Goal: Task Accomplishment & Management: Complete application form

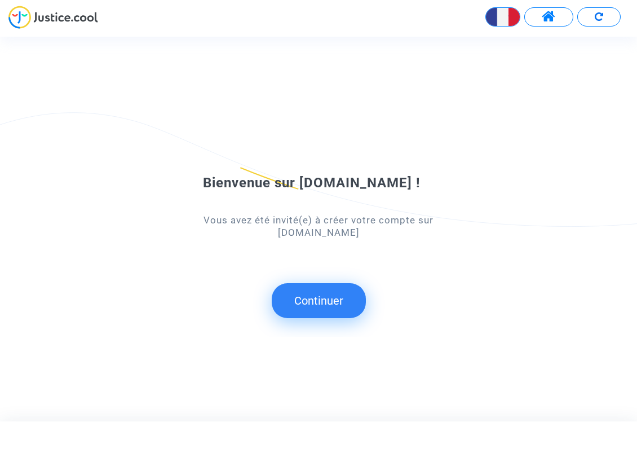
click at [329, 298] on button "Continuer" at bounding box center [319, 300] width 94 height 35
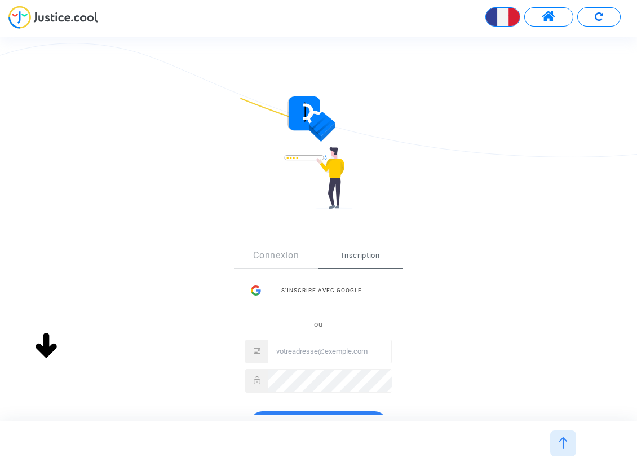
scroll to position [113, 0]
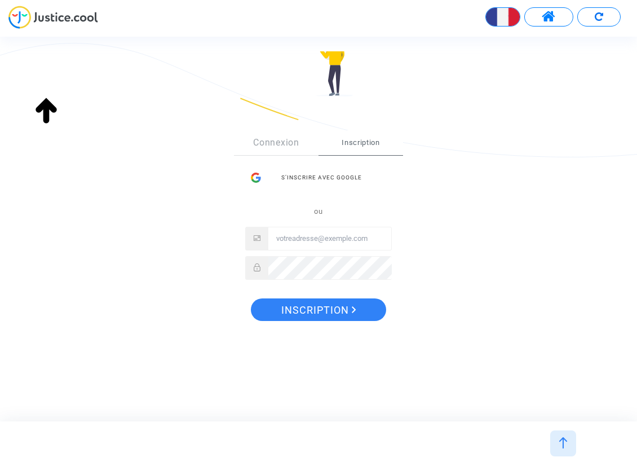
click at [298, 237] on input "Email" at bounding box center [329, 238] width 123 height 23
type input "s"
type input "[EMAIL_ADDRESS][DOMAIN_NAME]"
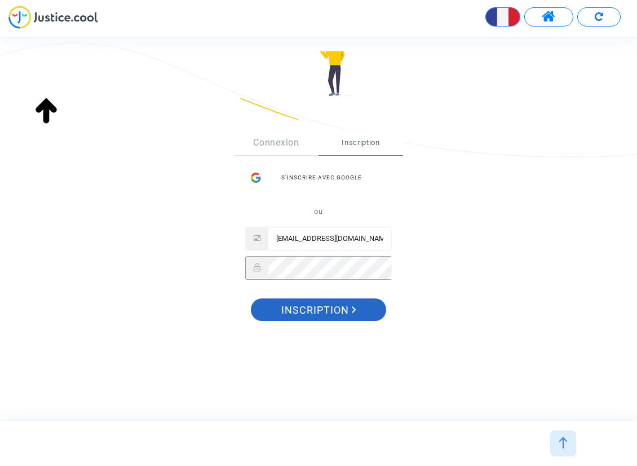
click at [310, 312] on span "Inscription" at bounding box center [318, 310] width 75 height 24
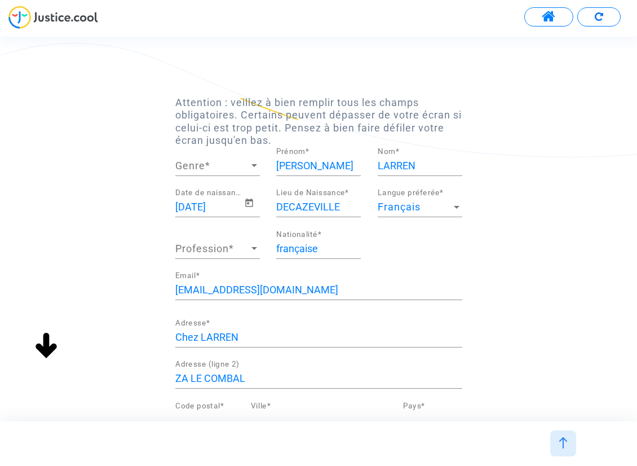
click at [234, 165] on span "Genre" at bounding box center [212, 165] width 74 height 11
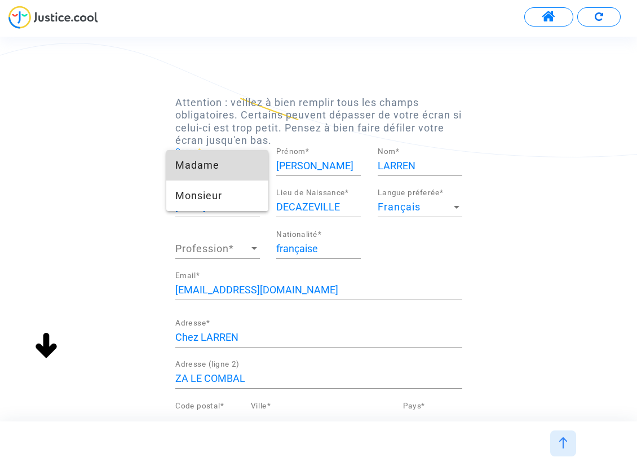
click at [209, 169] on span "Madame" at bounding box center [217, 165] width 84 height 30
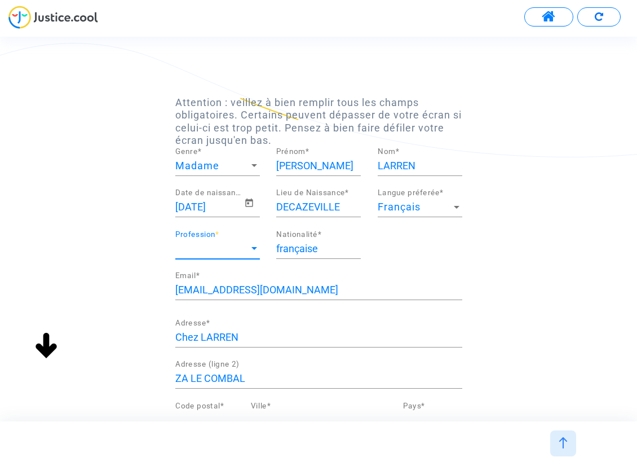
click at [247, 245] on span "Profession" at bounding box center [212, 248] width 74 height 11
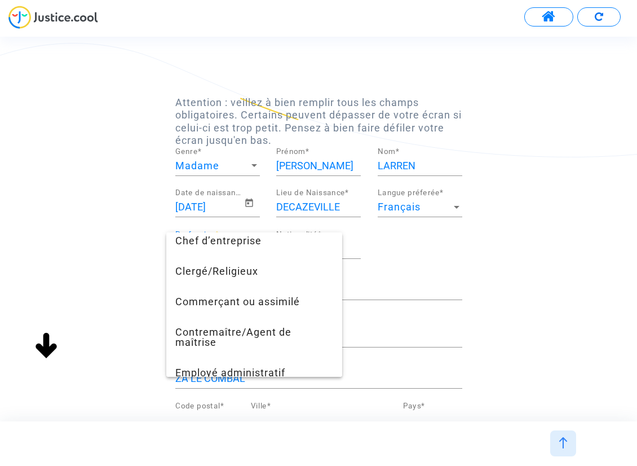
scroll to position [113, 0]
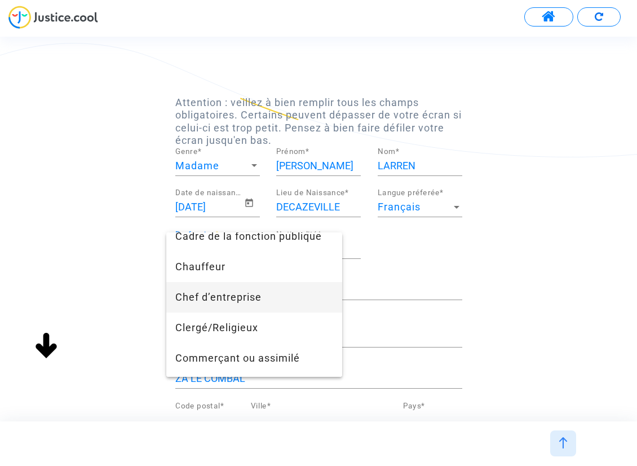
click at [219, 291] on span "Chef d’entreprise" at bounding box center [254, 297] width 158 height 30
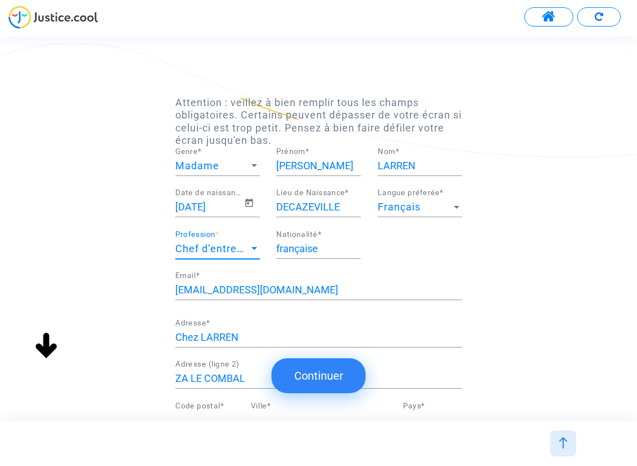
scroll to position [145, 0]
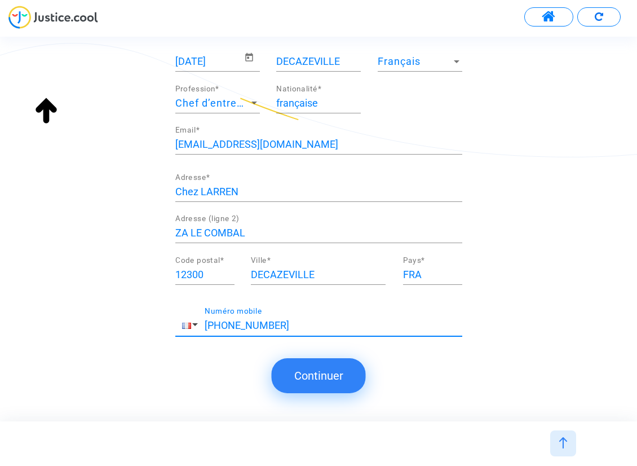
drag, startPoint x: 296, startPoint y: 325, endPoint x: 224, endPoint y: 324, distance: 71.6
click at [224, 324] on input "+33 667211489" at bounding box center [334, 325] width 258 height 11
type input "+33 785437733"
click at [314, 379] on button "Continuer" at bounding box center [319, 375] width 94 height 35
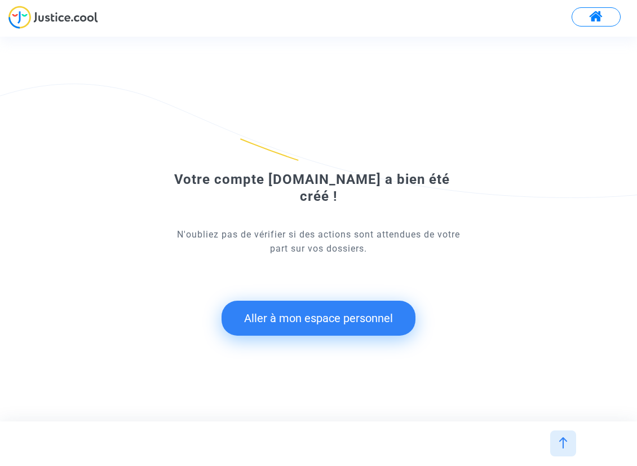
click at [311, 302] on button "Aller à mon espace personnel" at bounding box center [319, 317] width 194 height 35
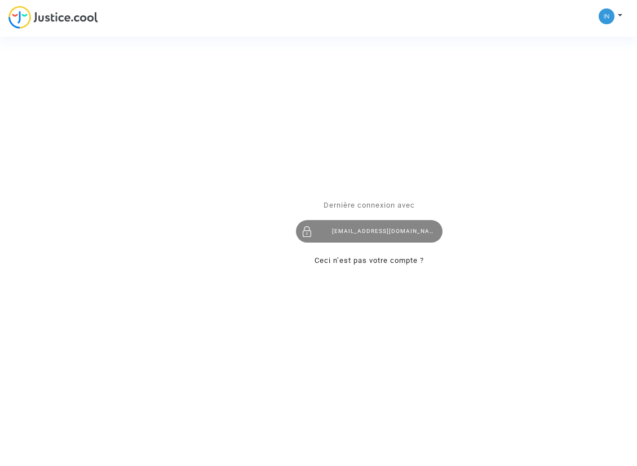
click at [364, 224] on div "[EMAIL_ADDRESS][DOMAIN_NAME]" at bounding box center [369, 231] width 147 height 23
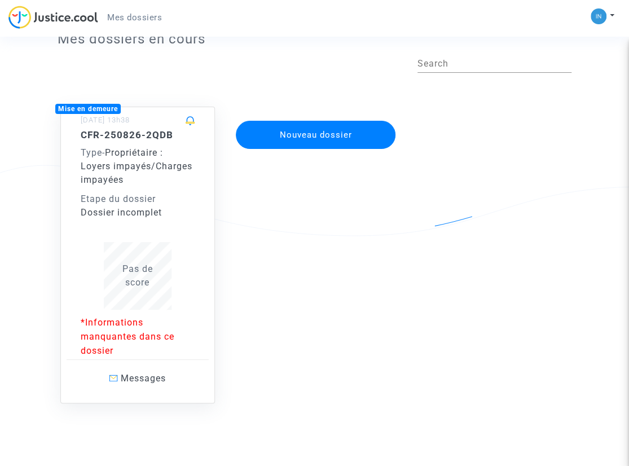
scroll to position [55, 0]
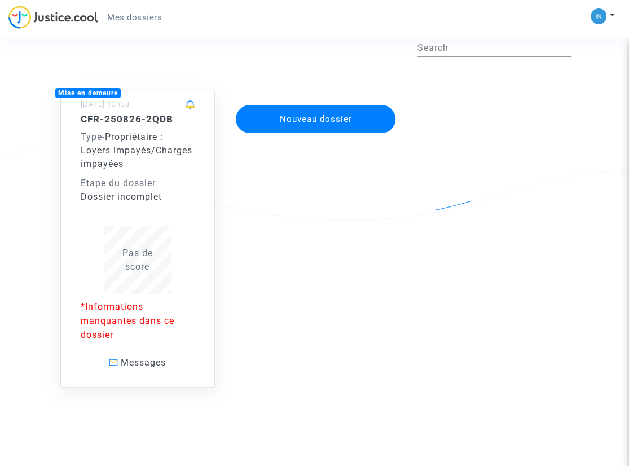
click at [145, 114] on h5 "CFR-250826-2QDB" at bounding box center [138, 118] width 114 height 11
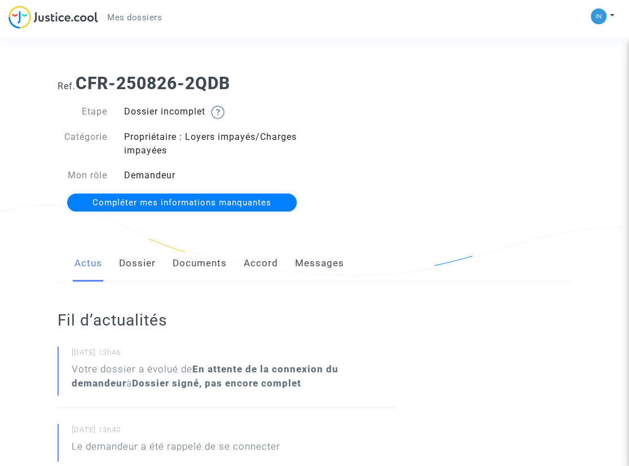
click at [148, 200] on span "Compléter mes informations manquantes" at bounding box center [181, 202] width 179 height 10
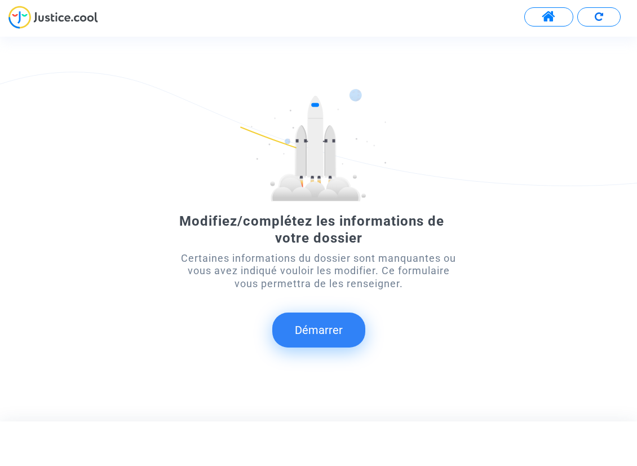
click at [302, 328] on button "Démarrer" at bounding box center [318, 329] width 93 height 35
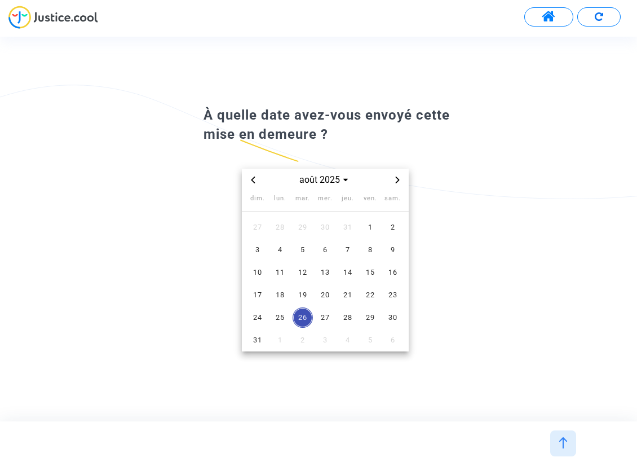
click at [244, 174] on div "août 2025" at bounding box center [325, 180] width 167 height 23
click at [254, 178] on icon "Previous month" at bounding box center [253, 179] width 4 height 7
click at [319, 291] on span "23" at bounding box center [325, 295] width 20 height 20
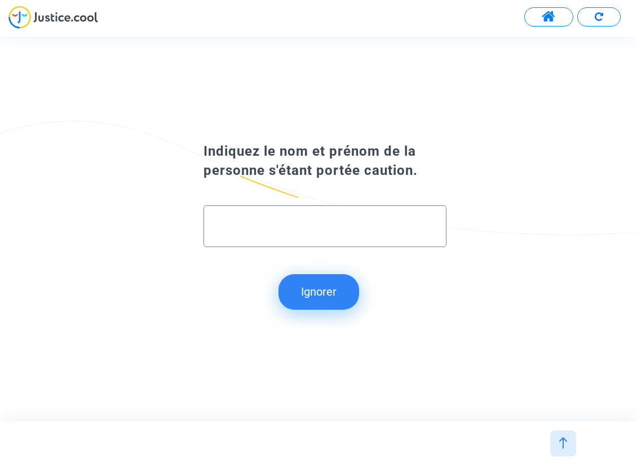
click at [311, 291] on button "Ignorer" at bounding box center [318, 291] width 81 height 35
click at [320, 292] on button "Ignorer" at bounding box center [318, 291] width 81 height 35
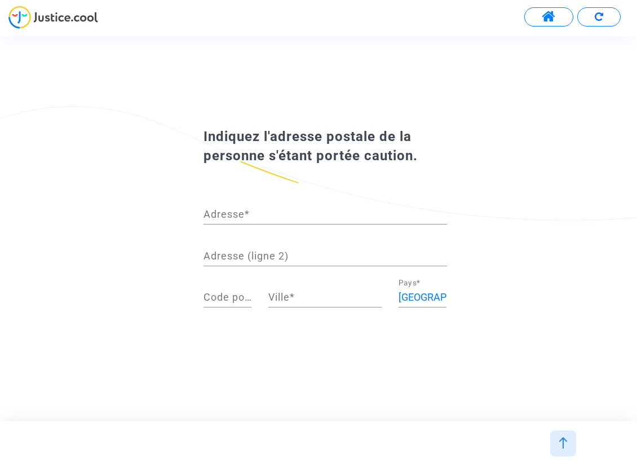
click at [64, 248] on div "Indiquez l'adresse postale de la personne s'étant portée caution. Adresse * Adr…" at bounding box center [318, 228] width 637 height 211
drag, startPoint x: 71, startPoint y: 405, endPoint x: 64, endPoint y: 397, distance: 10.8
click at [65, 397] on div "Indiquez l'adresse postale de la personne s'étant portée caution. Adresse * Adr…" at bounding box center [318, 229] width 637 height 384
click at [50, 386] on div "Indiquez l'adresse postale de la personne s'étant portée caution. Adresse * Adr…" at bounding box center [318, 229] width 637 height 384
click at [48, 384] on div "Indiquez l'adresse postale de la personne s'étant portée caution. Adresse * Adr…" at bounding box center [318, 229] width 637 height 384
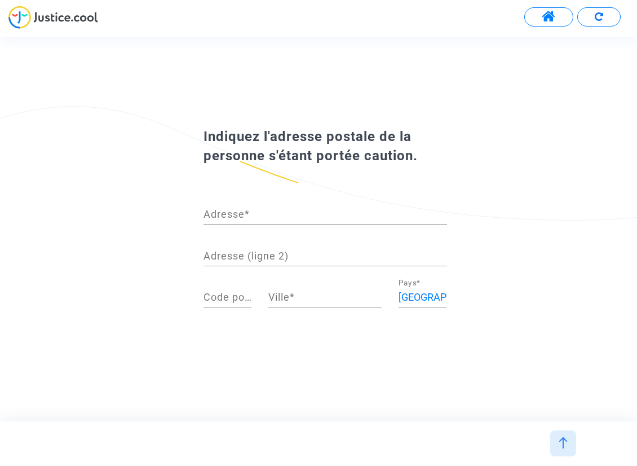
drag, startPoint x: 49, startPoint y: 384, endPoint x: 48, endPoint y: 378, distance: 6.2
click at [47, 382] on div "Indiquez l'adresse postale de la personne s'étant portée caution. Adresse * Adr…" at bounding box center [318, 229] width 637 height 384
click at [19, 346] on div "Indiquez l'adresse postale de la personne s'étant portée caution. Adresse * Adr…" at bounding box center [318, 228] width 637 height 245
click at [21, 346] on div "Indiquez l'adresse postale de la personne s'étant portée caution. Adresse * Adr…" at bounding box center [318, 228] width 637 height 245
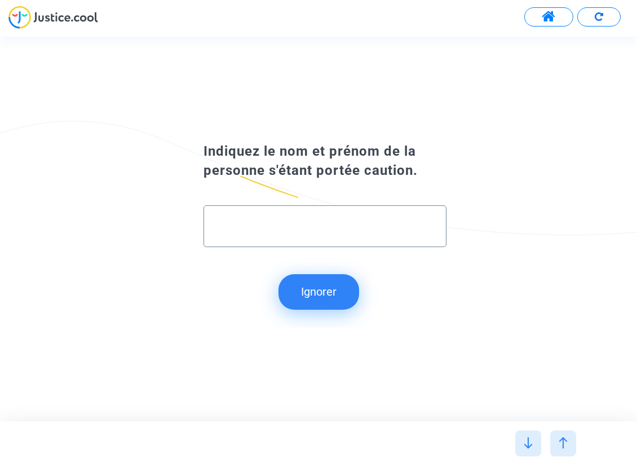
click at [342, 282] on button "Ignorer" at bounding box center [318, 291] width 81 height 35
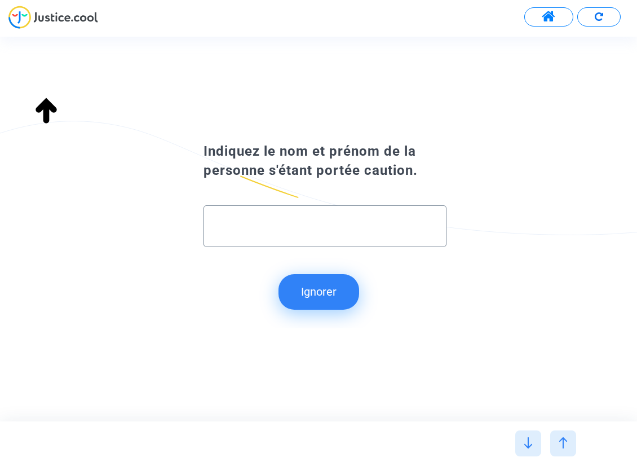
click at [338, 288] on button "Ignorer" at bounding box center [318, 291] width 81 height 35
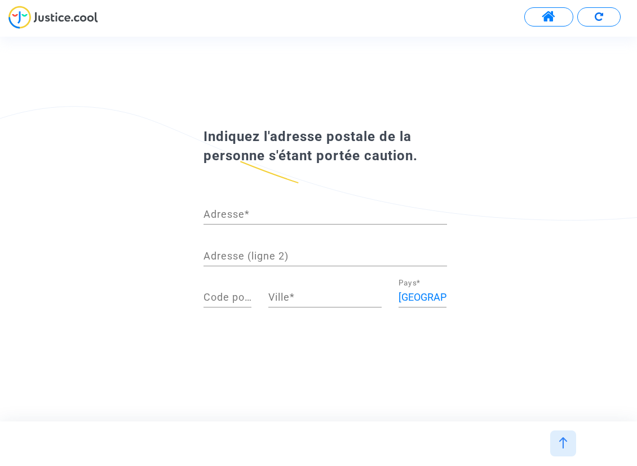
click at [29, 340] on div "Indiquez l'adresse postale de la personne s'étant portée caution. Adresse * Adr…" at bounding box center [318, 228] width 637 height 228
click at [45, 356] on div "Indiquez l'adresse postale de la personne s'étant portée caution. Adresse * Adr…" at bounding box center [318, 229] width 637 height 384
click at [45, 357] on div "Indiquez l'adresse postale de la personne s'étant portée caution. Adresse * Adr…" at bounding box center [318, 229] width 637 height 384
click at [462, 292] on div "Indiquez l'adresse postale de la personne s'étant portée caution. Adresse * Adr…" at bounding box center [318, 228] width 637 height 211
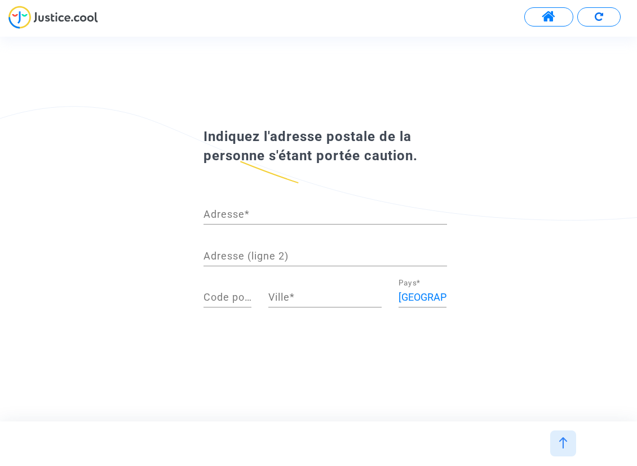
click at [453, 300] on div "France Pays *" at bounding box center [422, 299] width 65 height 42
click at [452, 302] on div "France Pays *" at bounding box center [422, 299] width 65 height 42
click at [541, 14] on button at bounding box center [548, 16] width 49 height 19
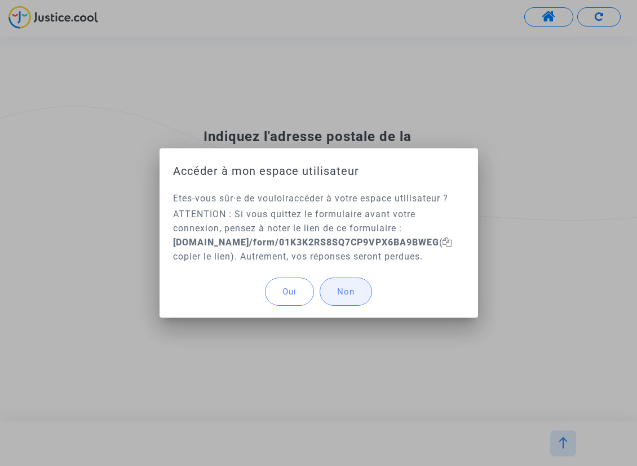
click at [349, 296] on span "Non" at bounding box center [345, 291] width 17 height 10
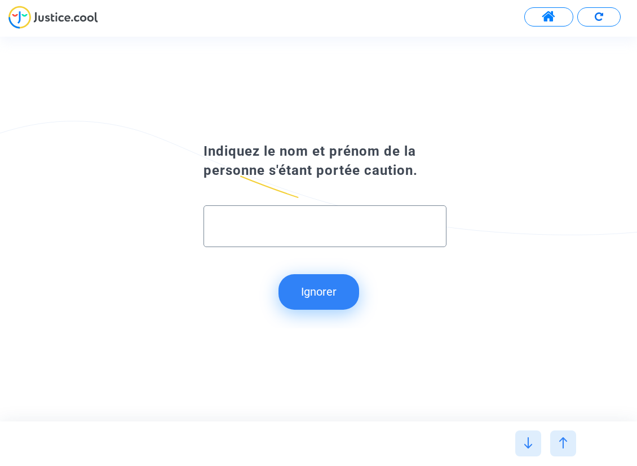
click at [301, 284] on button "Ignorer" at bounding box center [318, 291] width 81 height 35
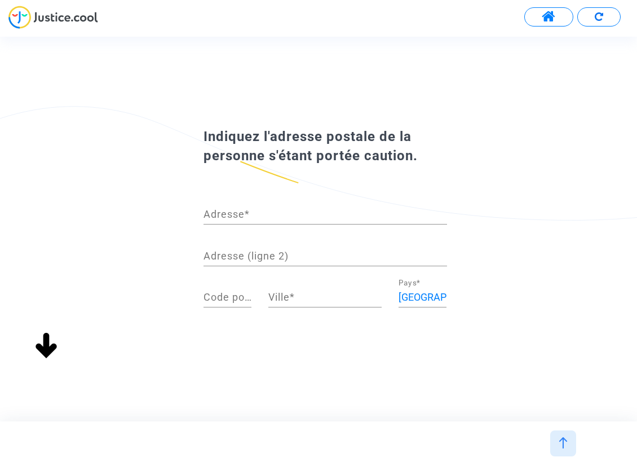
click at [448, 325] on div "Indiquez l'adresse postale de la personne s'étant portée caution. Adresse * Adr…" at bounding box center [318, 228] width 287 height 202
click at [234, 223] on div "Adresse *" at bounding box center [325, 210] width 244 height 29
type input "13 avenue cabrol"
type input "12300"
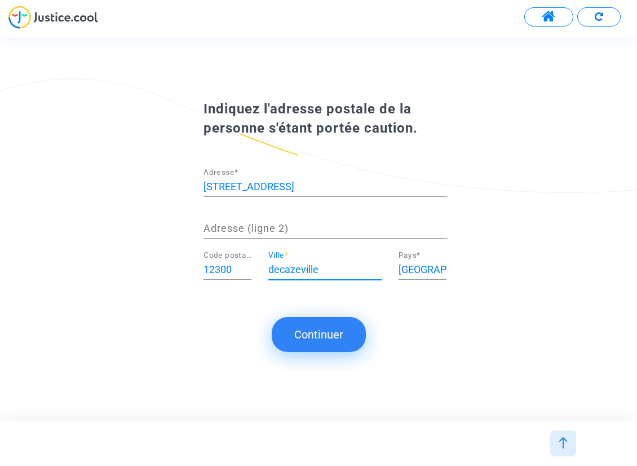
click at [276, 267] on input "decazeville" at bounding box center [324, 269] width 113 height 11
type input "Decazeville"
click at [344, 341] on button "Continuer" at bounding box center [319, 334] width 94 height 35
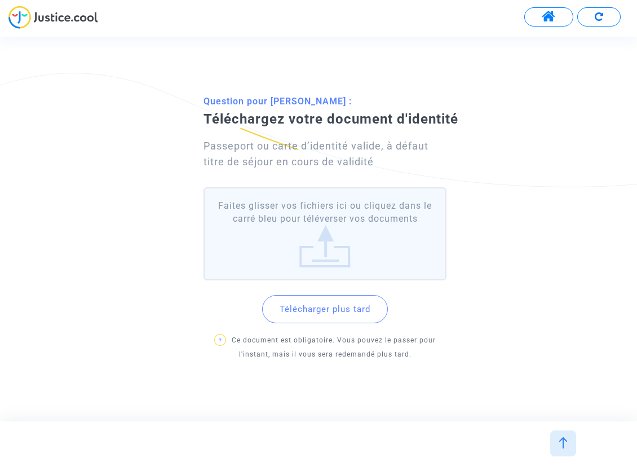
click at [357, 312] on button "Télécharger plus tard" at bounding box center [325, 309] width 126 height 28
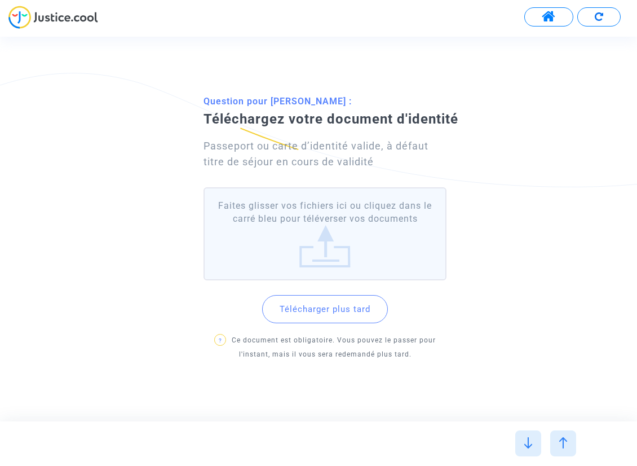
click at [343, 313] on button "Télécharger plus tard" at bounding box center [325, 309] width 126 height 28
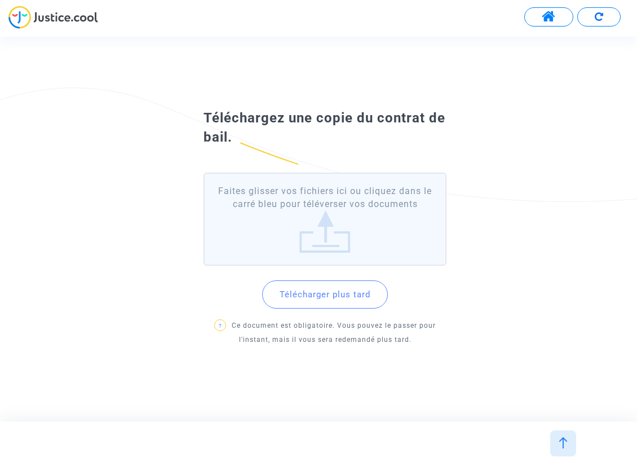
click at [331, 294] on button "Télécharger plus tard" at bounding box center [325, 294] width 126 height 28
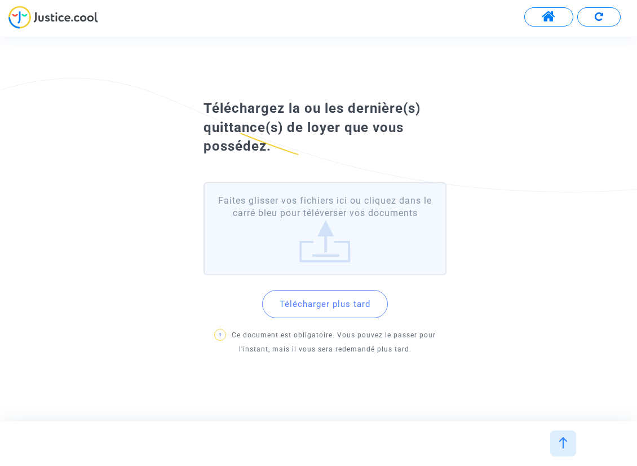
click at [547, 19] on button at bounding box center [548, 16] width 49 height 19
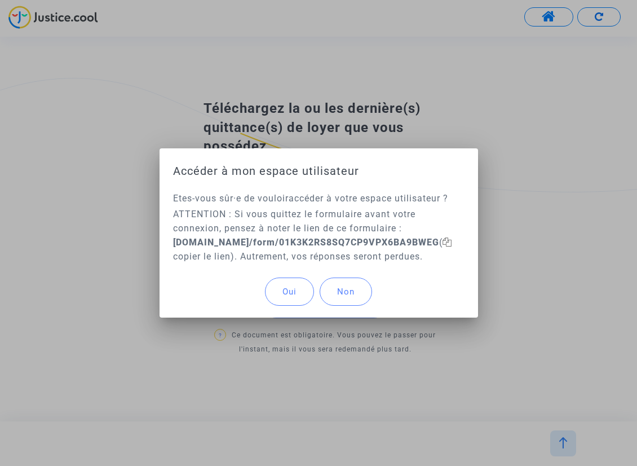
click at [282, 297] on span "Oui" at bounding box center [289, 291] width 14 height 10
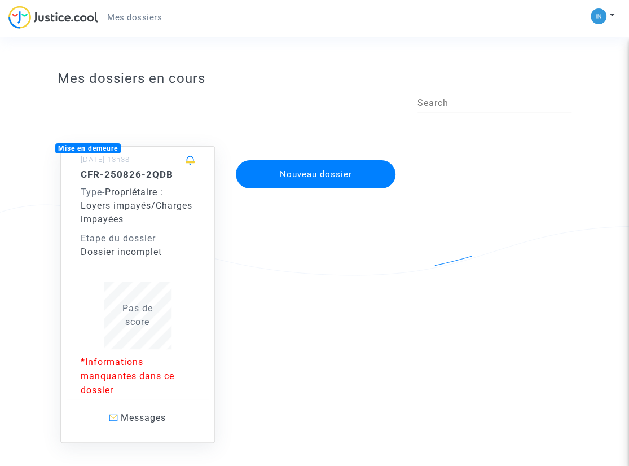
drag, startPoint x: 23, startPoint y: 11, endPoint x: 28, endPoint y: 8, distance: 6.1
click at [23, 11] on img at bounding box center [53, 17] width 90 height 23
click at [130, 156] on small "[DATE] 13h38" at bounding box center [105, 159] width 49 height 8
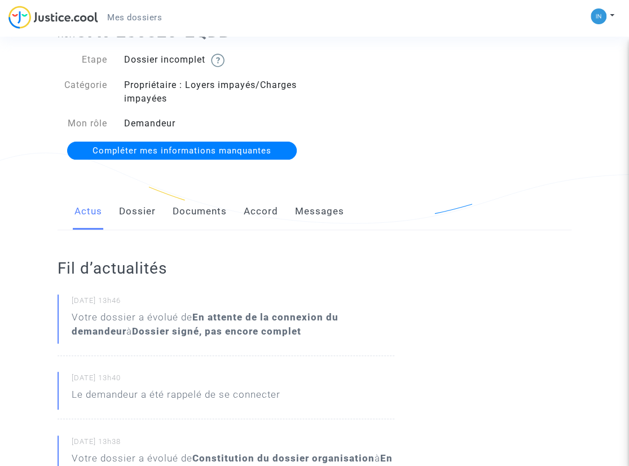
scroll to position [113, 0]
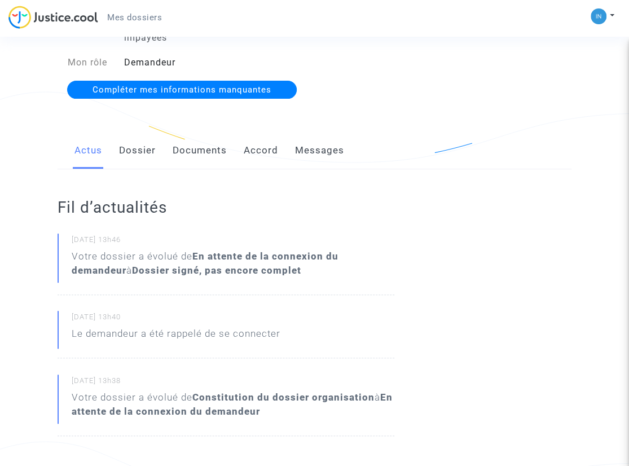
click at [278, 152] on div "Actus Dossier Documents Accord Messages" at bounding box center [314, 151] width 514 height 38
click at [263, 145] on link "Accord" at bounding box center [261, 150] width 34 height 37
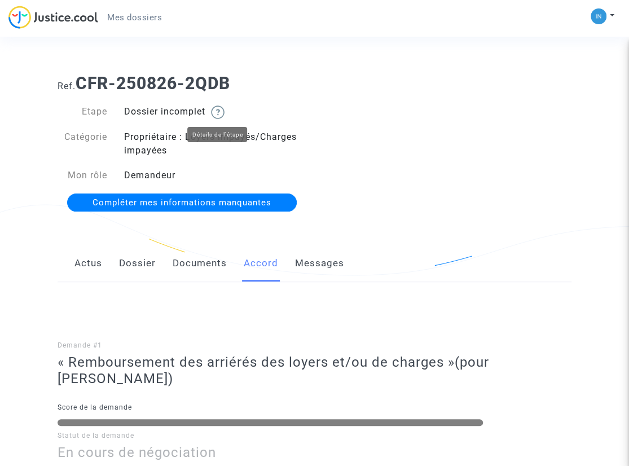
click at [224, 109] on img at bounding box center [218, 112] width 14 height 14
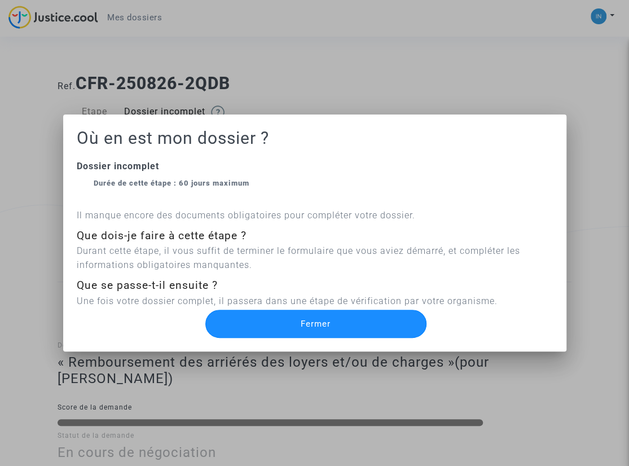
click at [362, 320] on button "Fermer" at bounding box center [315, 323] width 221 height 28
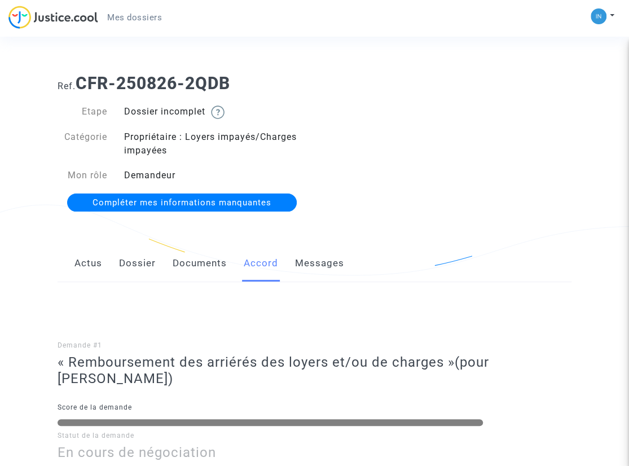
click at [216, 266] on link "Documents" at bounding box center [199, 263] width 54 height 37
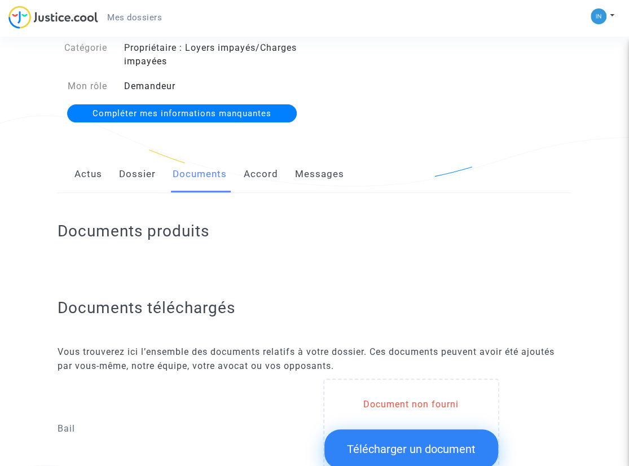
scroll to position [113, 0]
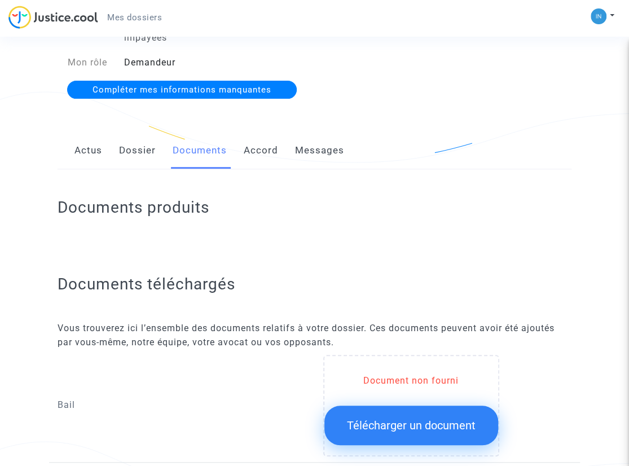
click at [140, 151] on link "Dossier" at bounding box center [137, 150] width 37 height 37
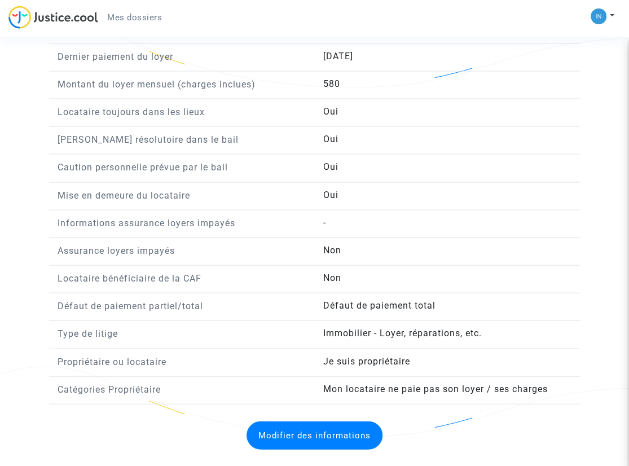
scroll to position [904, 0]
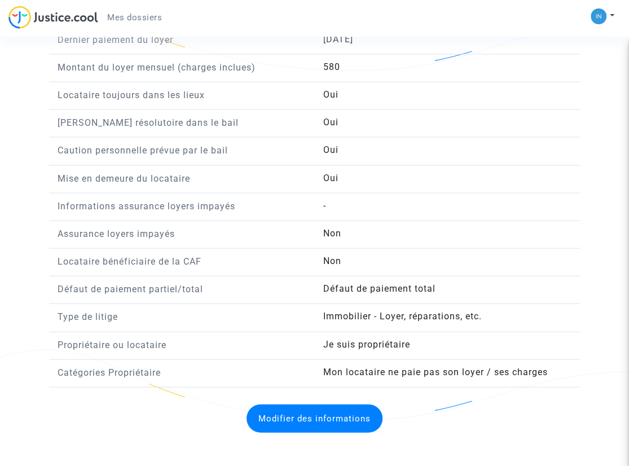
click at [497, 417] on div "Modifier des informations" at bounding box center [314, 417] width 514 height 51
